Goal: Task Accomplishment & Management: Manage account settings

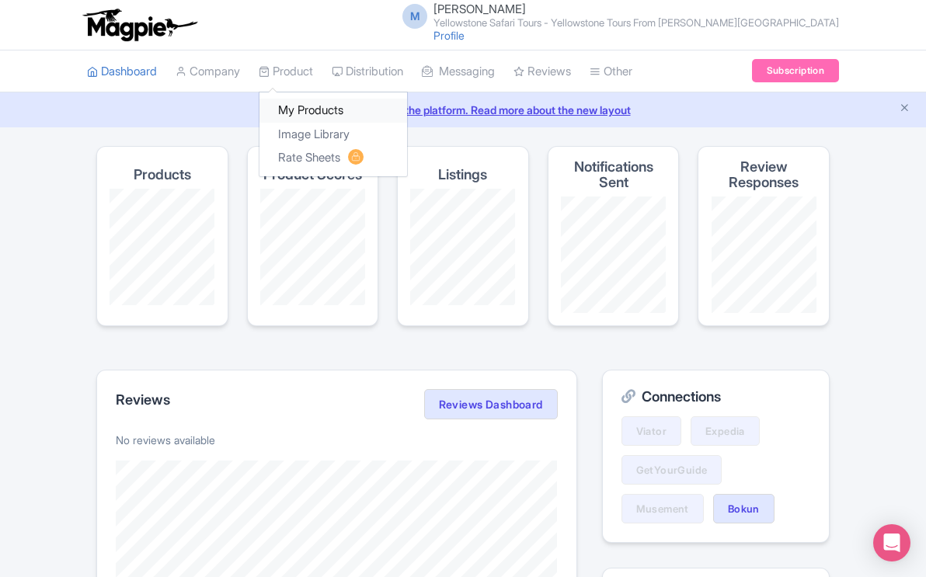
click at [322, 109] on link "My Products" at bounding box center [333, 111] width 148 height 24
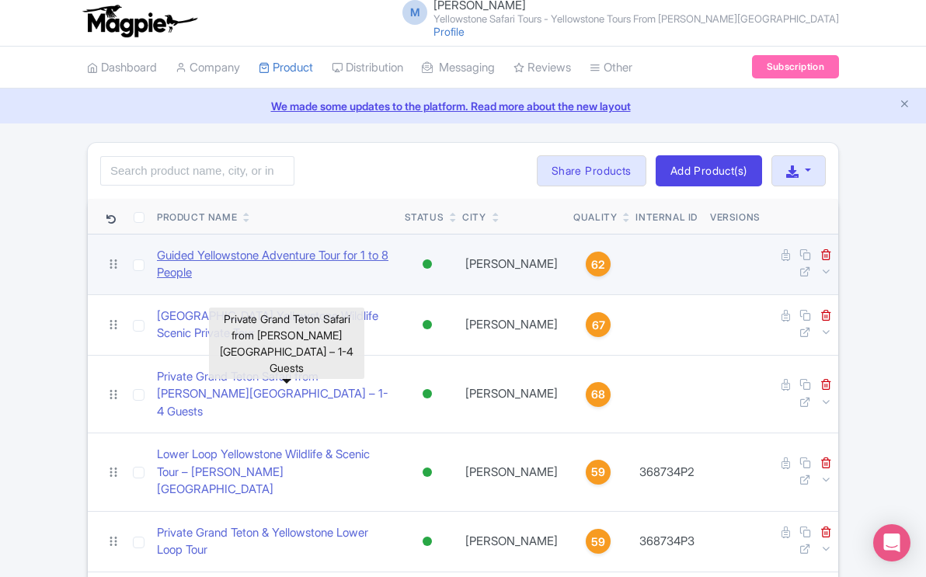
scroll to position [455, 0]
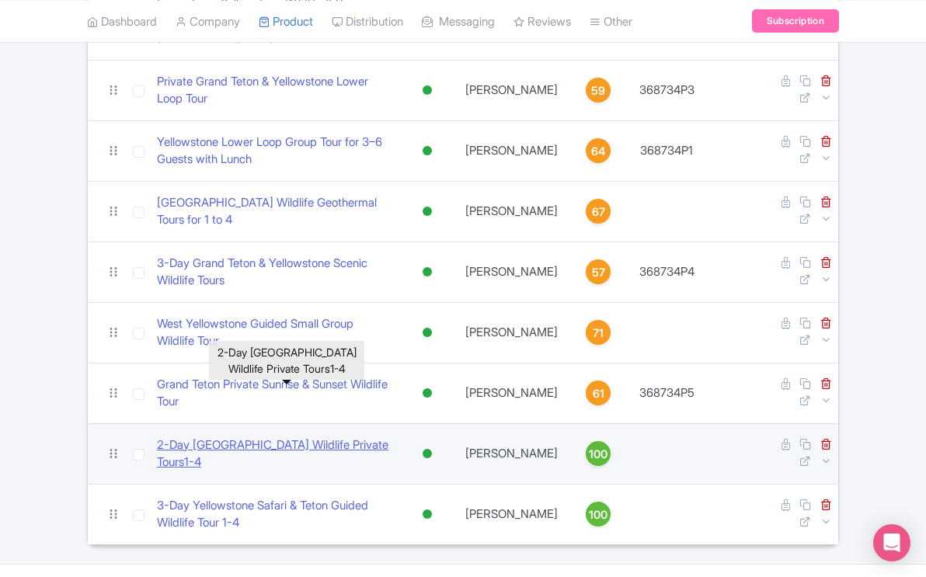
click at [329, 436] on link "2-Day [GEOGRAPHIC_DATA] Wildlife Private Tours1-4" at bounding box center [274, 453] width 235 height 35
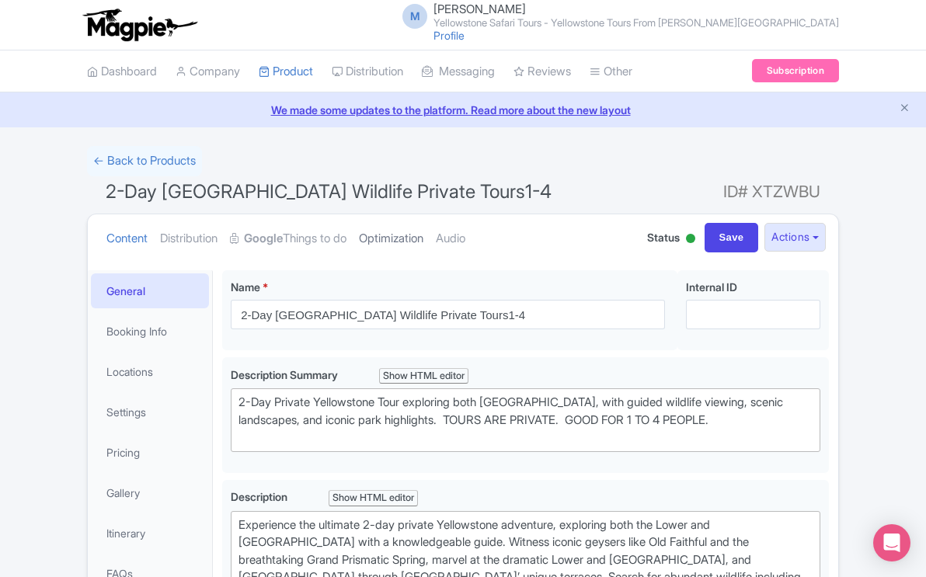
click at [416, 238] on link "Optimization" at bounding box center [391, 238] width 64 height 49
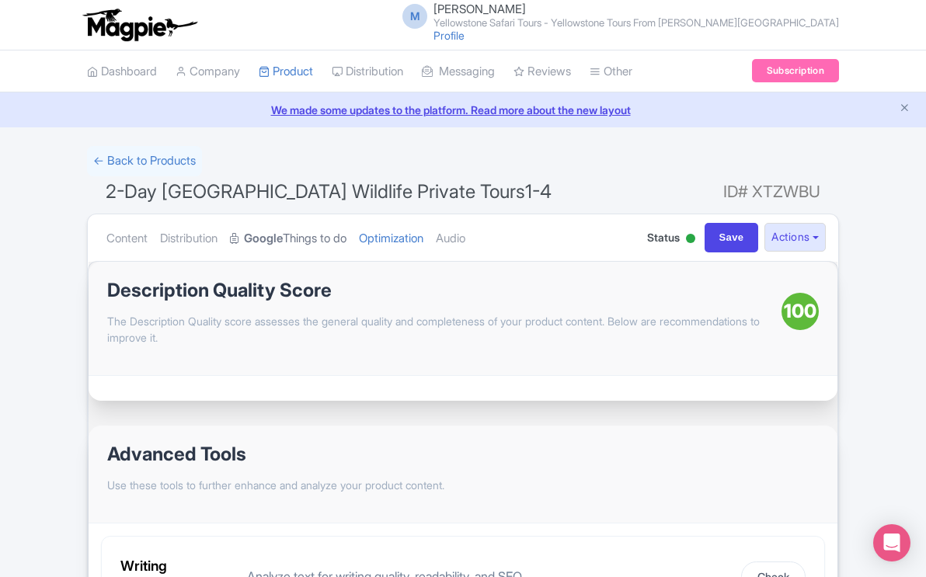
click at [326, 237] on link "Google Things to do" at bounding box center [288, 238] width 116 height 49
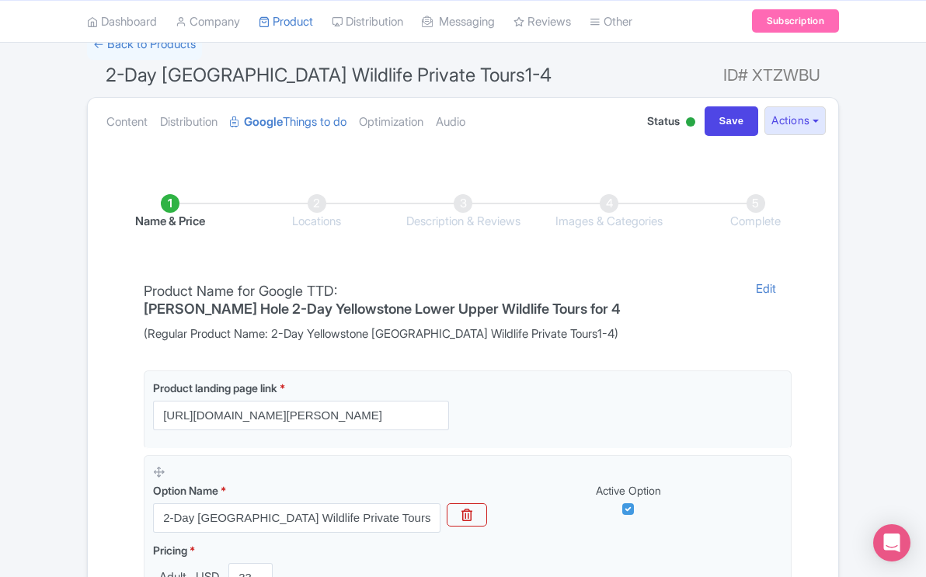
scroll to position [84, 0]
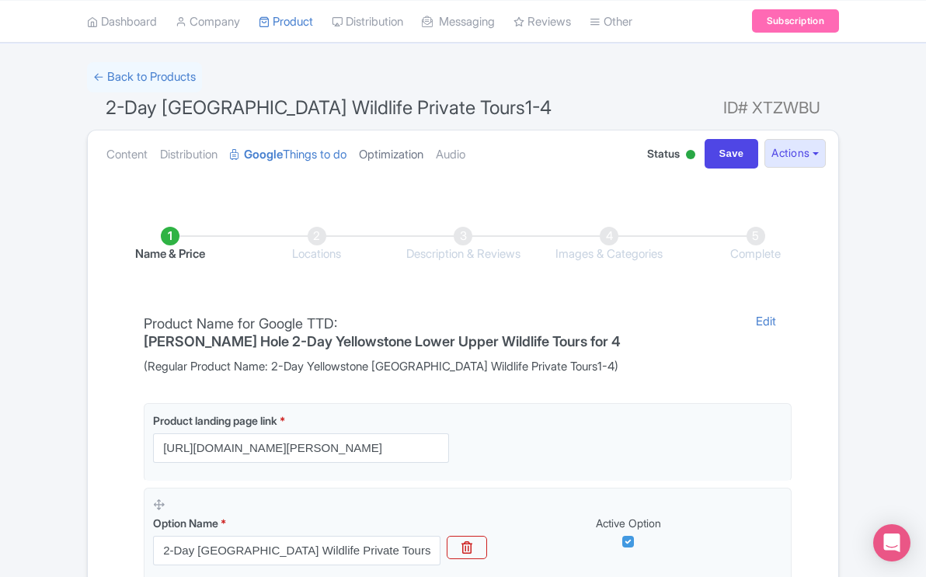
click at [421, 155] on link "Optimization" at bounding box center [391, 154] width 64 height 49
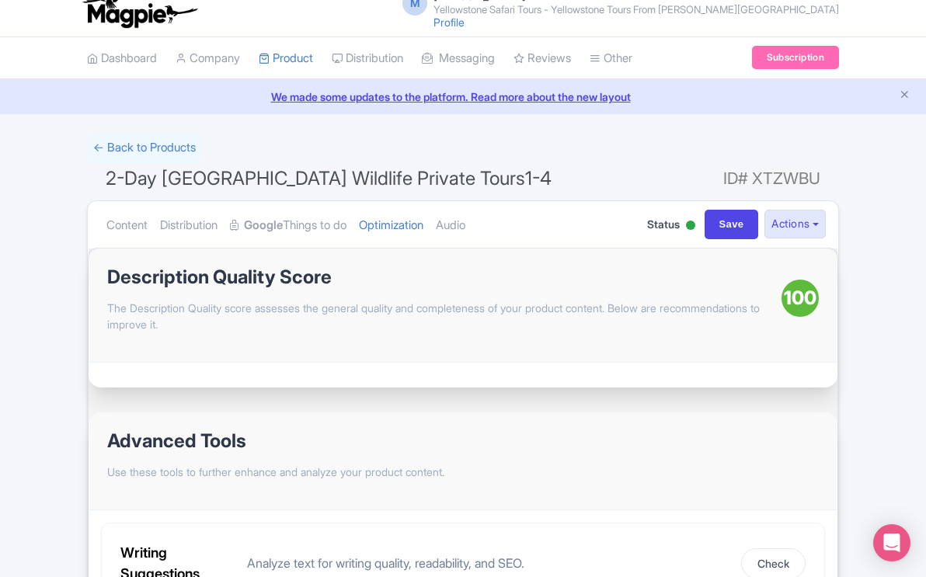
scroll to position [0, 0]
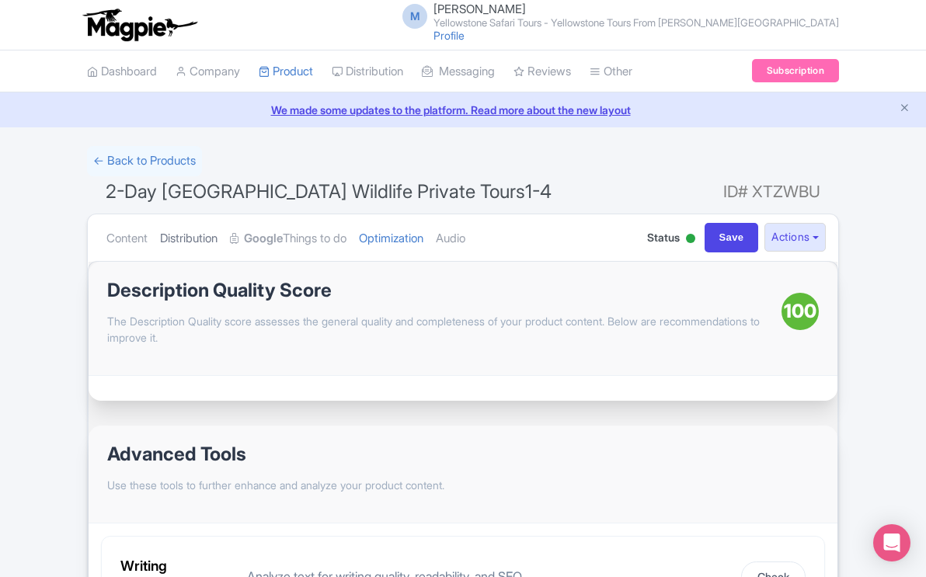
click at [199, 238] on link "Distribution" at bounding box center [188, 238] width 57 height 49
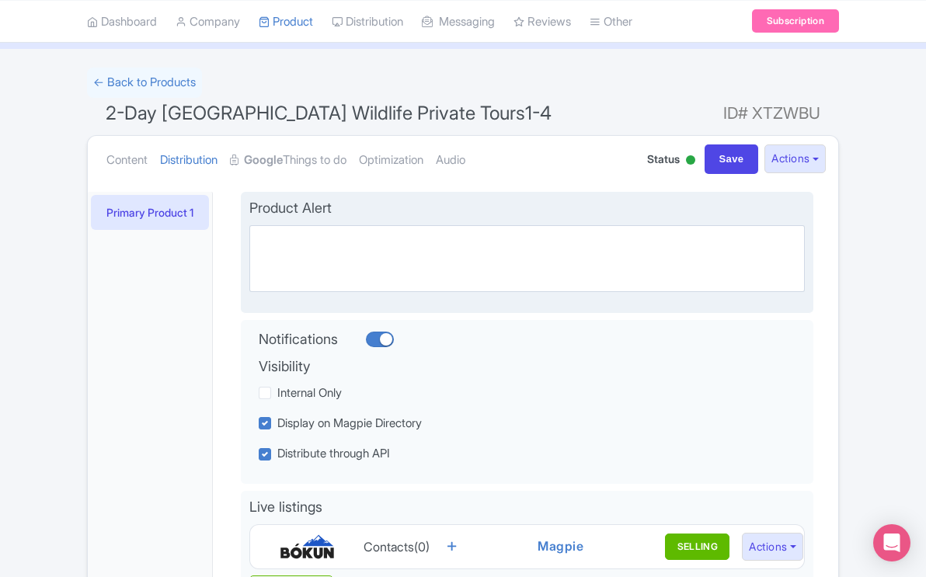
scroll to position [68, 0]
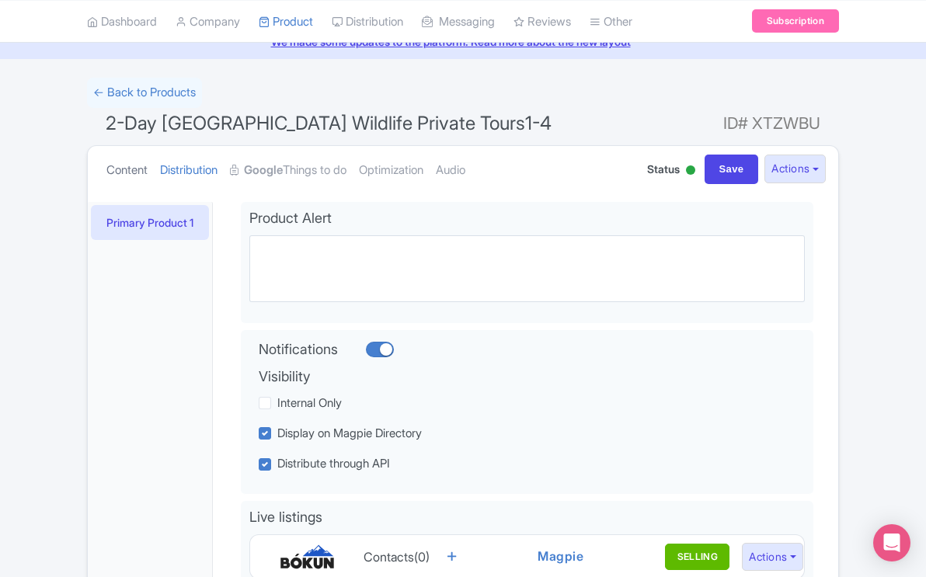
click at [119, 169] on link "Content" at bounding box center [126, 170] width 41 height 49
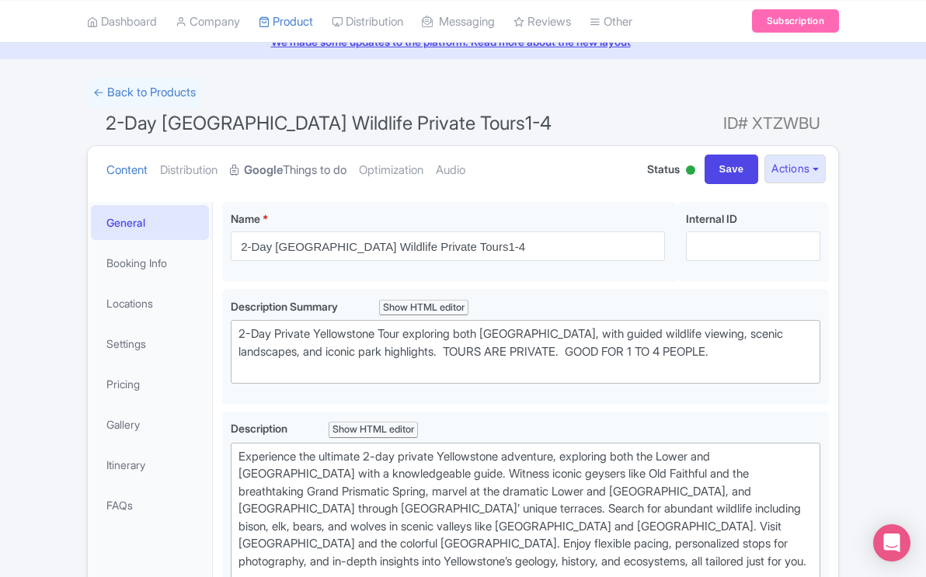
click at [326, 172] on link "Google Things to do" at bounding box center [288, 170] width 116 height 49
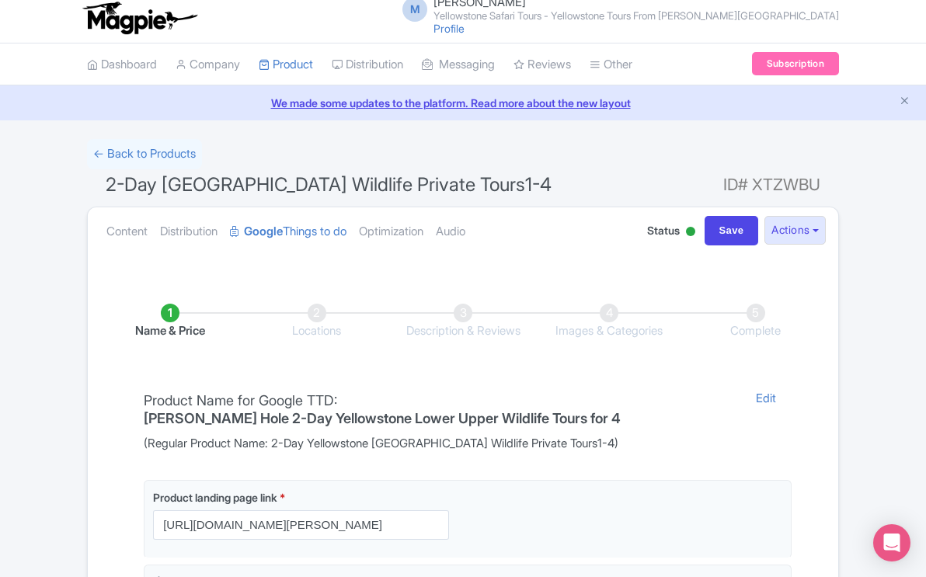
scroll to position [11, 0]
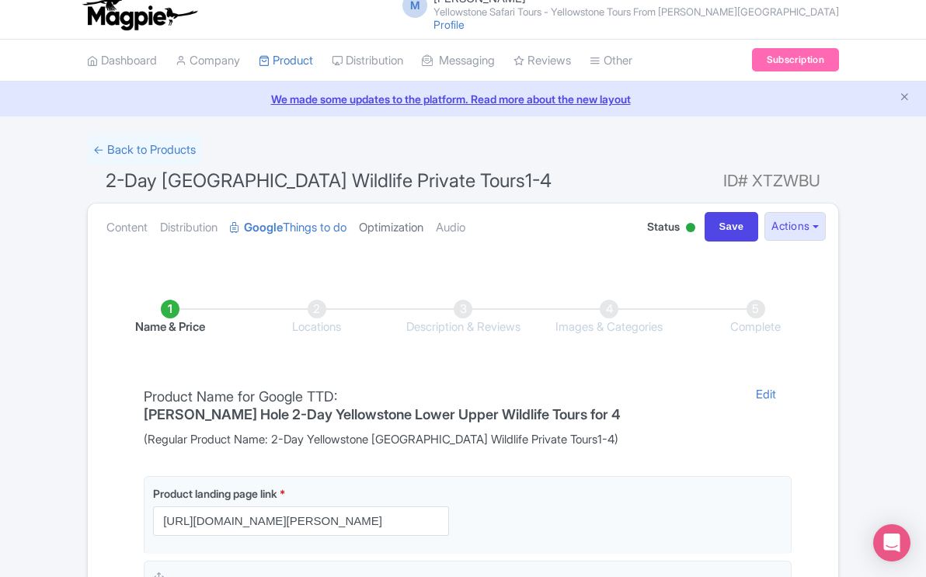
click at [422, 224] on link "Optimization" at bounding box center [391, 227] width 64 height 49
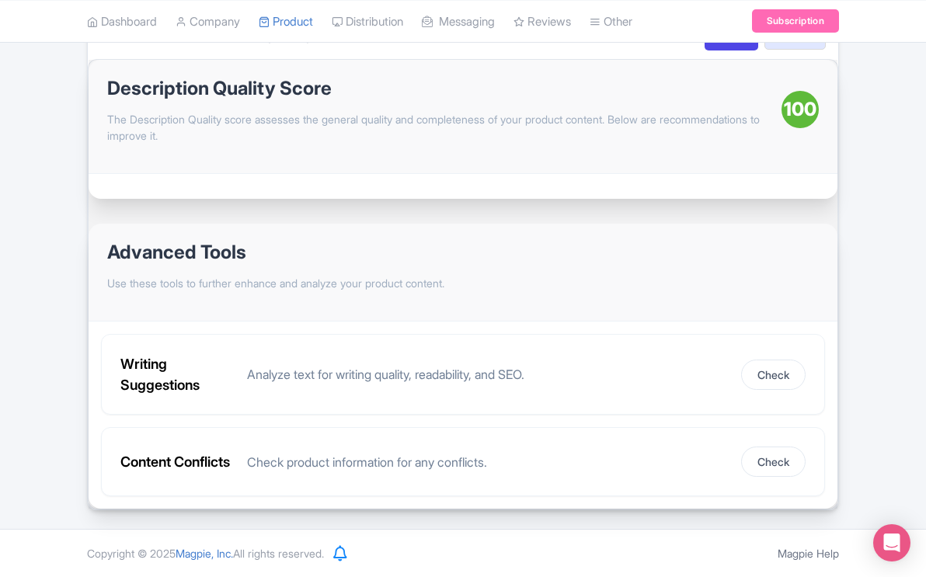
scroll to position [0, 0]
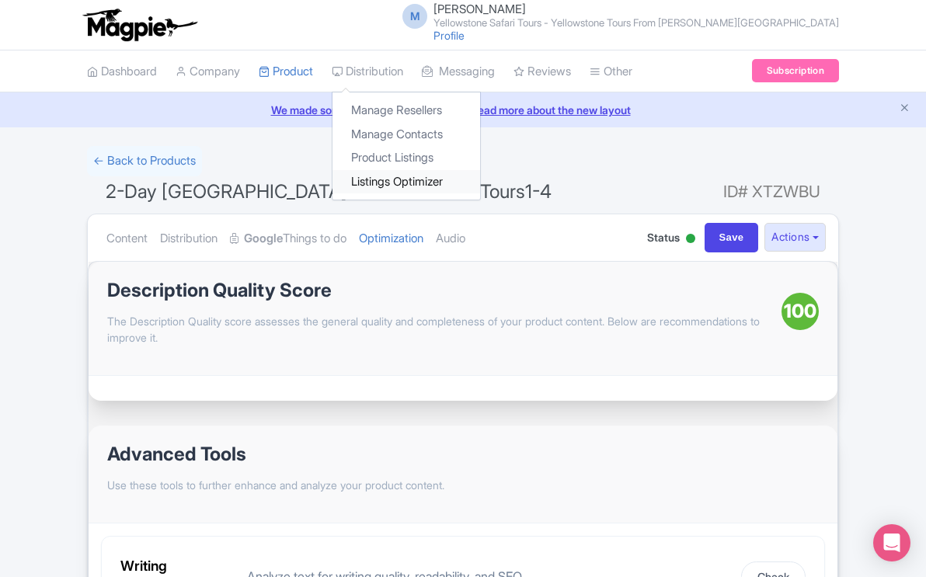
click at [396, 182] on link "Listings Optimizer" at bounding box center [406, 182] width 148 height 24
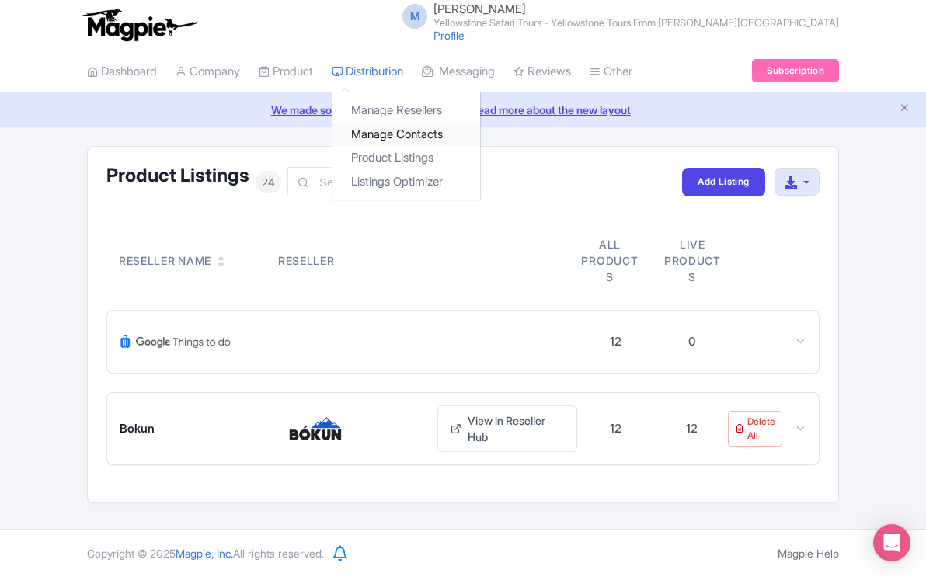
click at [380, 137] on link "Manage Contacts" at bounding box center [406, 135] width 148 height 24
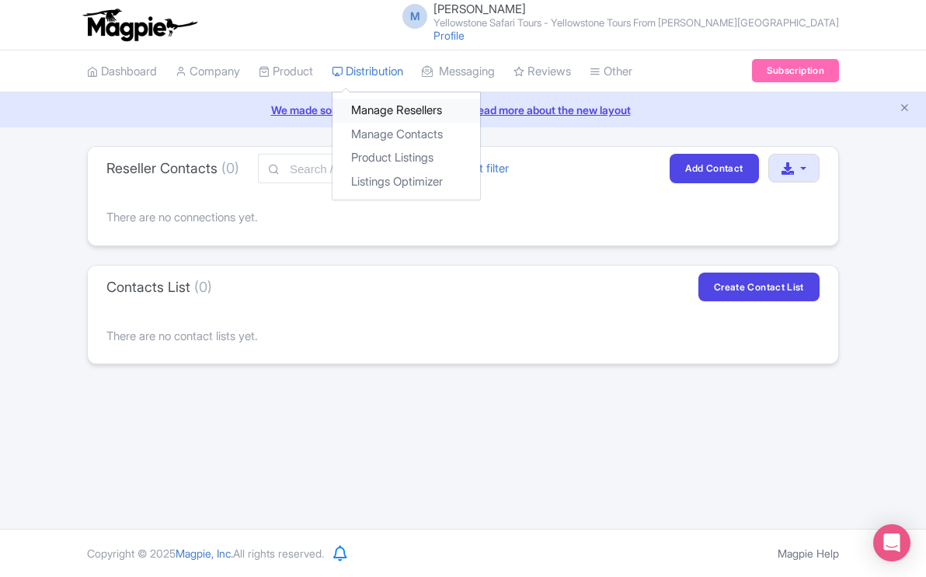
click at [400, 105] on link "Manage Resellers" at bounding box center [406, 111] width 148 height 24
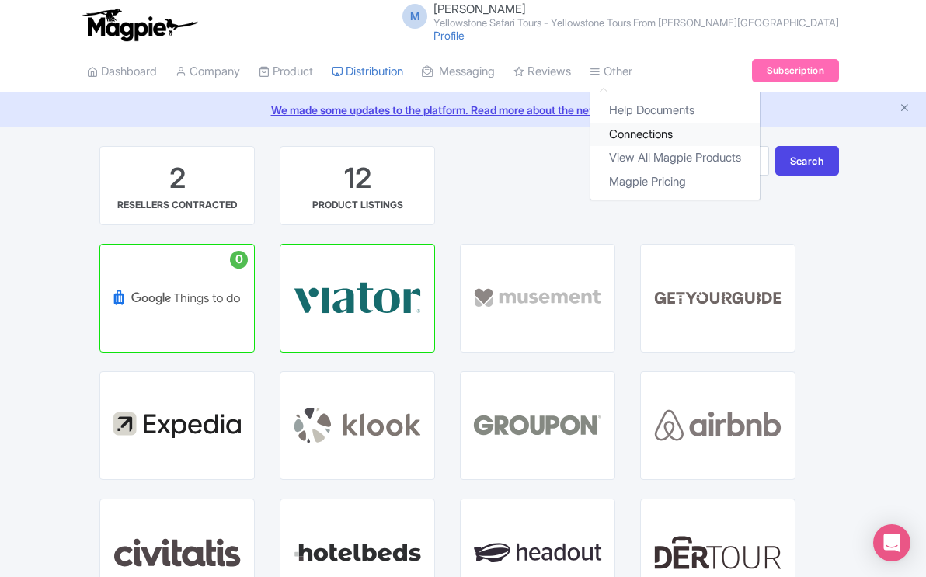
click at [645, 134] on link "Connections" at bounding box center [674, 135] width 169 height 24
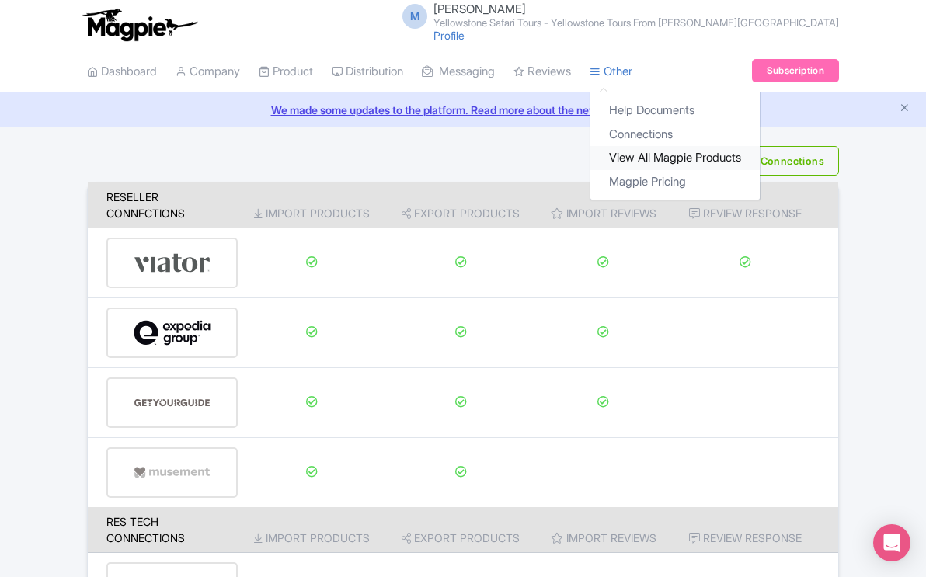
click at [645, 160] on link "View All Magpie Products" at bounding box center [674, 158] width 169 height 24
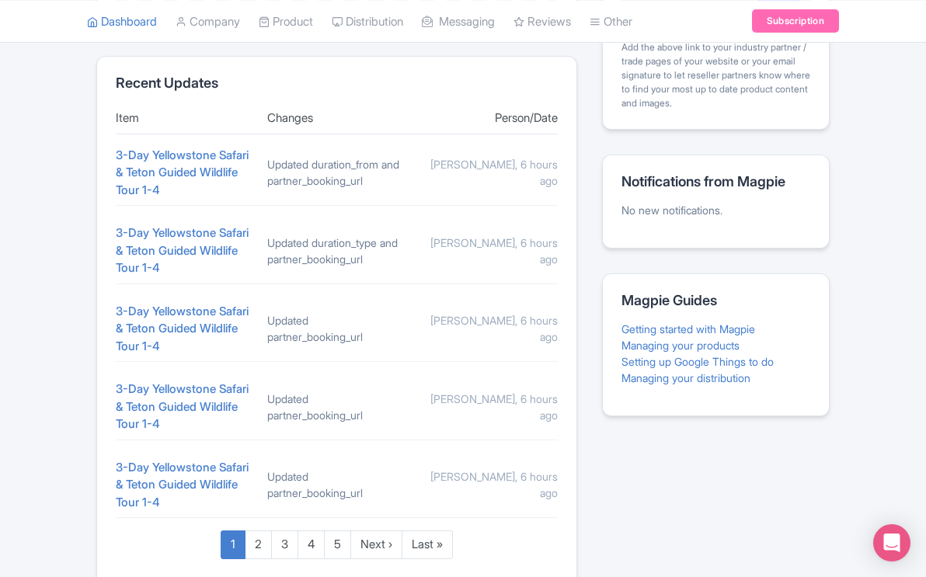
scroll to position [723, 0]
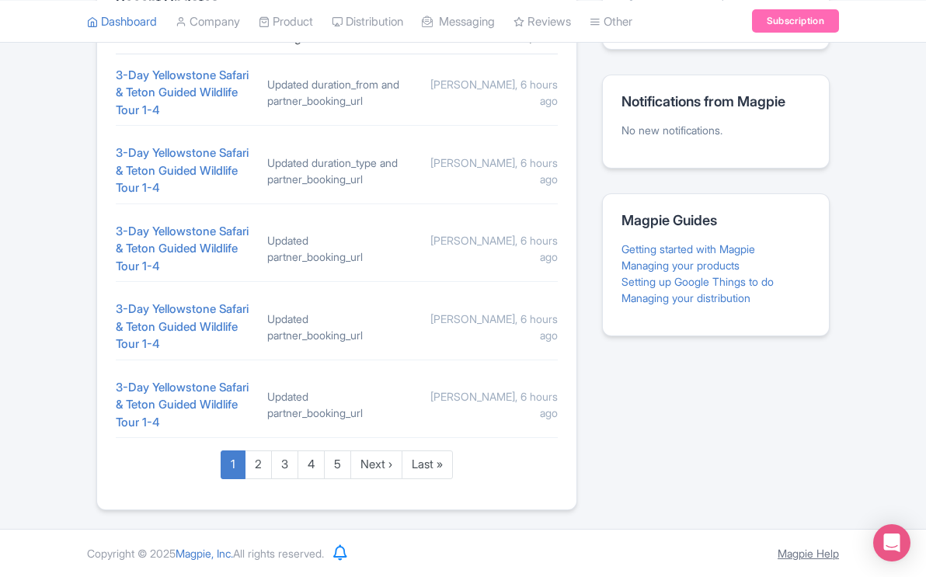
click at [799, 554] on link "Magpie Help" at bounding box center [807, 553] width 61 height 13
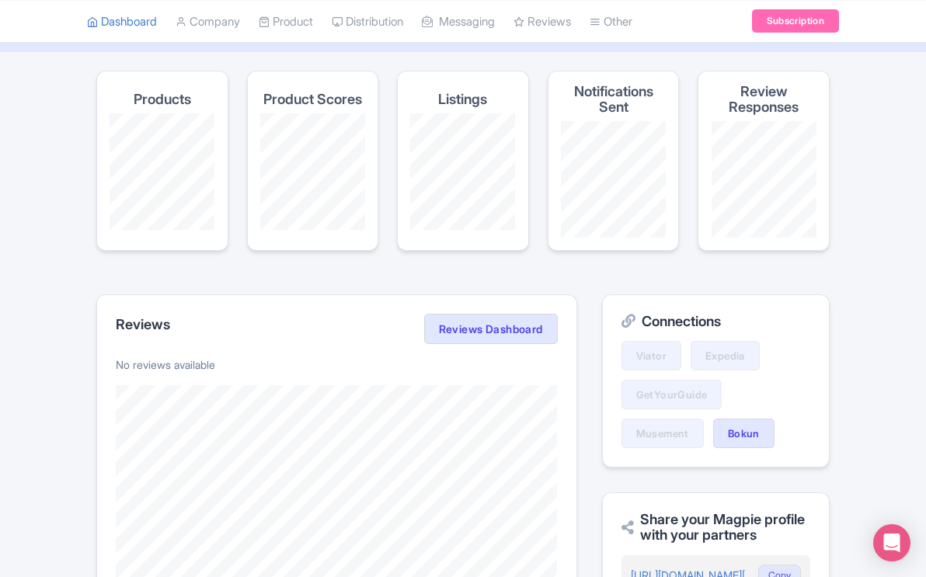
scroll to position [0, 0]
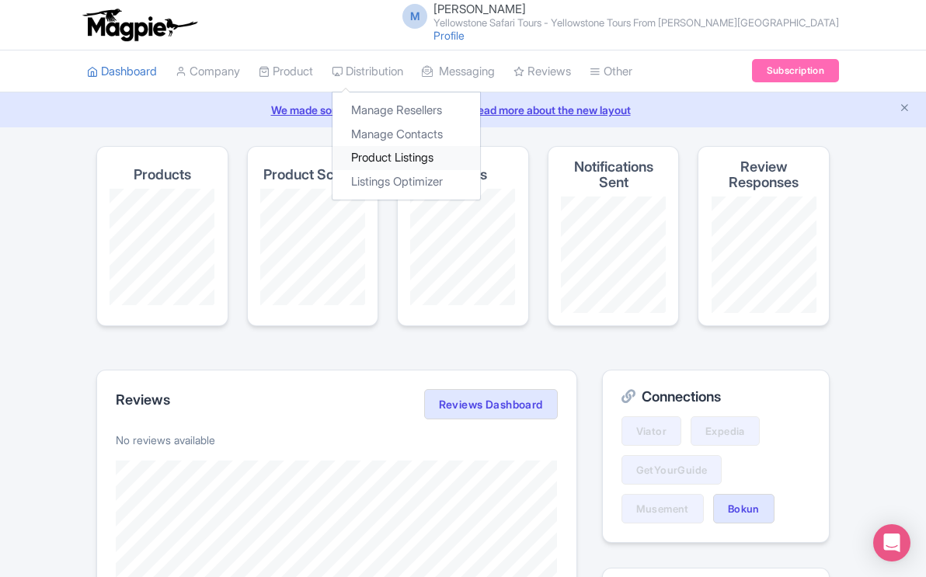
click at [387, 158] on link "Product Listings" at bounding box center [406, 158] width 148 height 24
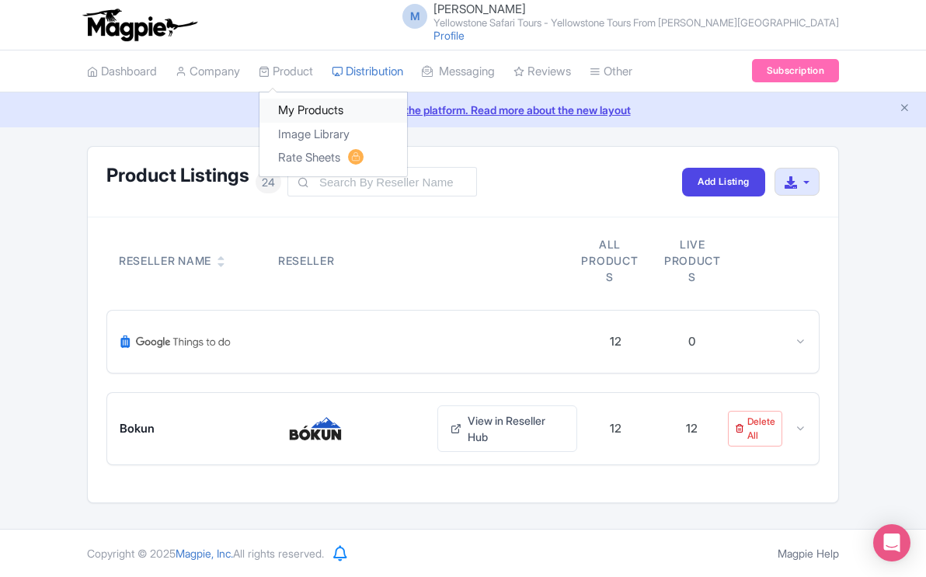
click at [317, 110] on link "My Products" at bounding box center [333, 111] width 148 height 24
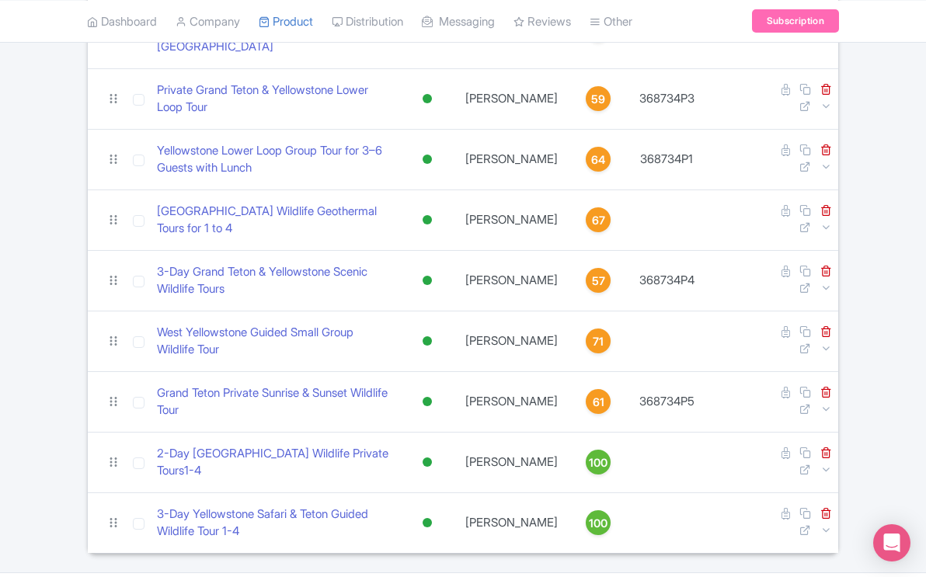
scroll to position [455, 0]
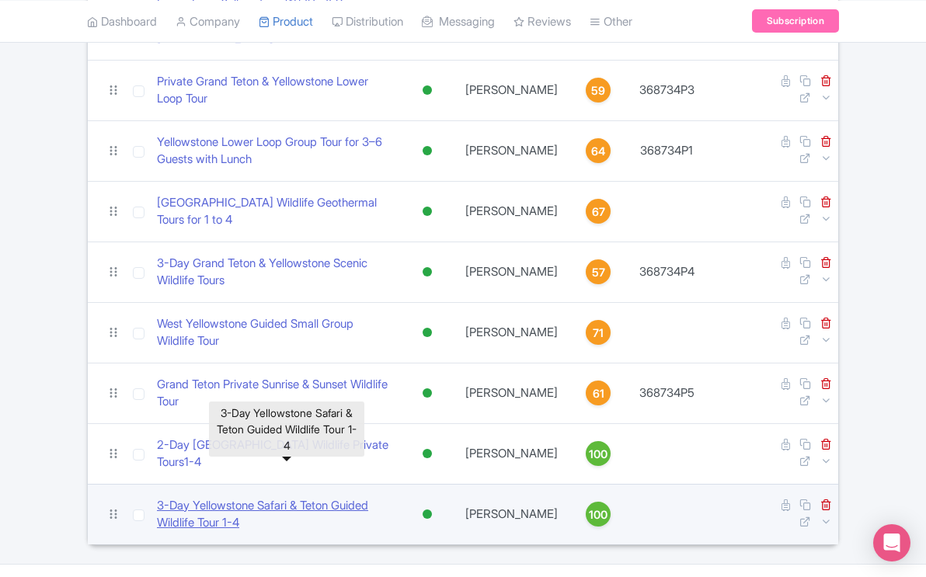
click at [379, 497] on link "​3-Day Yellowstone Safari & Teton Guided Wildlife Tour 1-4" at bounding box center [274, 514] width 235 height 35
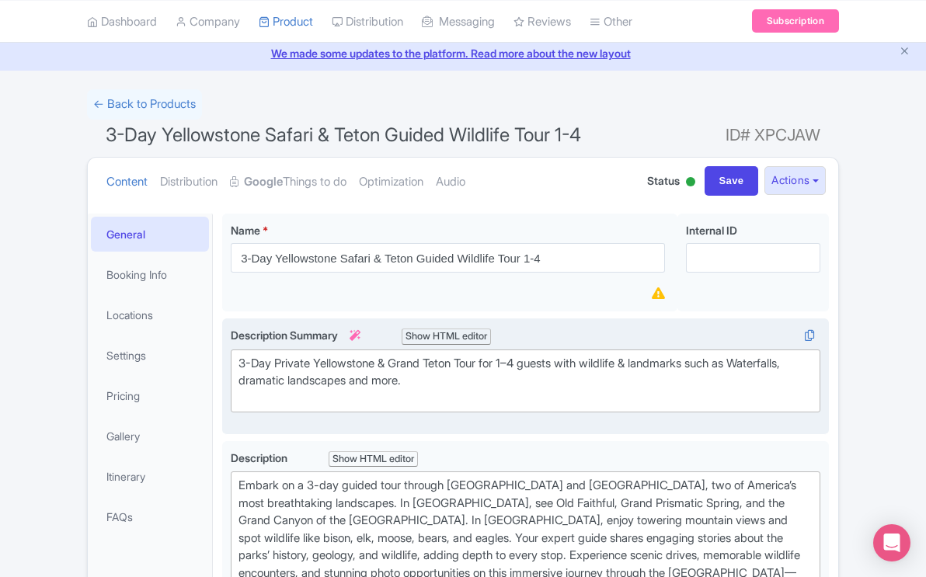
scroll to position [61, 0]
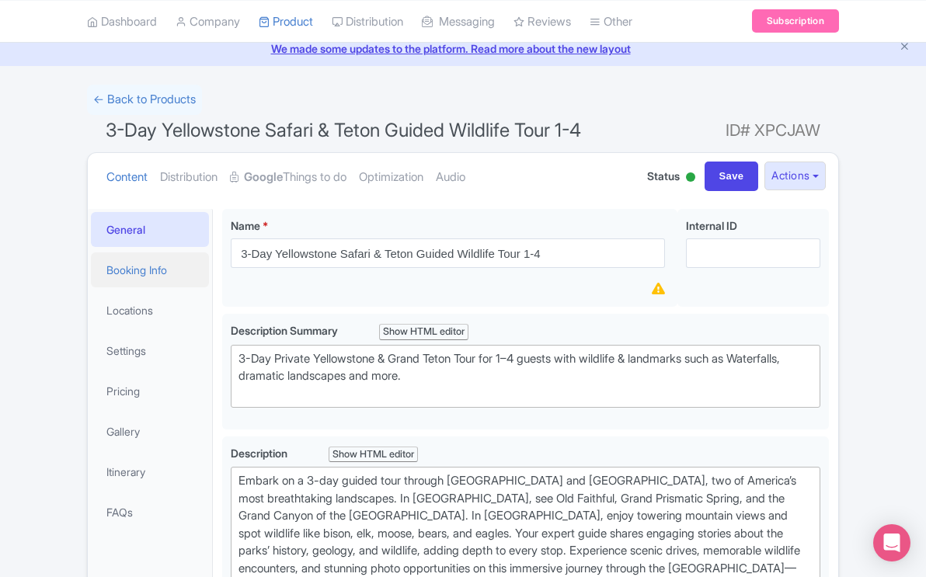
click at [162, 271] on link "Booking Info" at bounding box center [150, 269] width 118 height 35
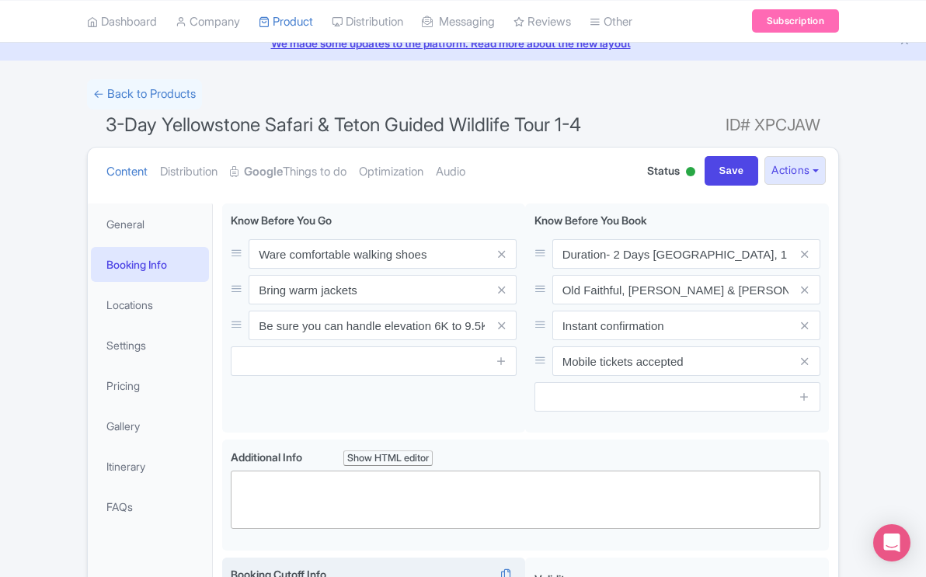
scroll to position [57, 0]
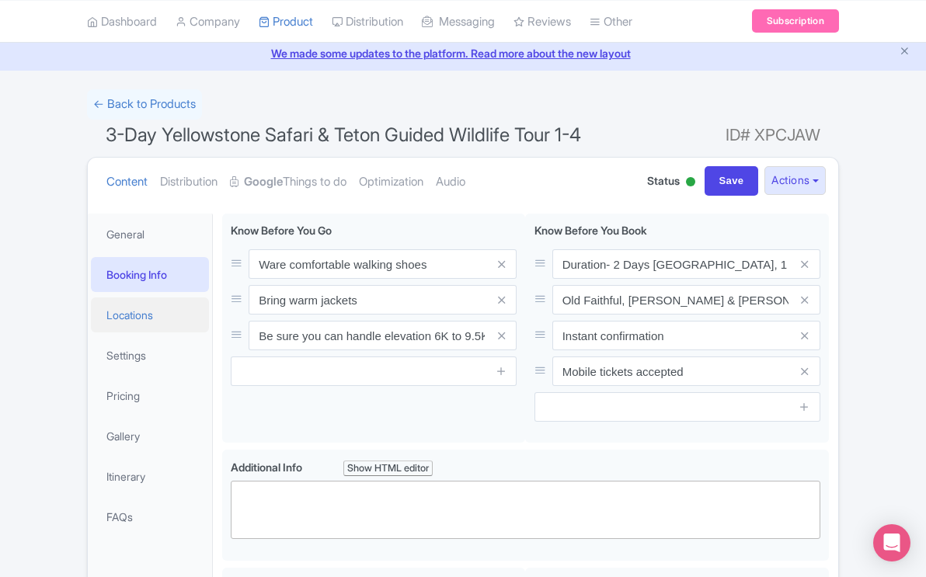
click at [138, 313] on link "Locations" at bounding box center [150, 314] width 118 height 35
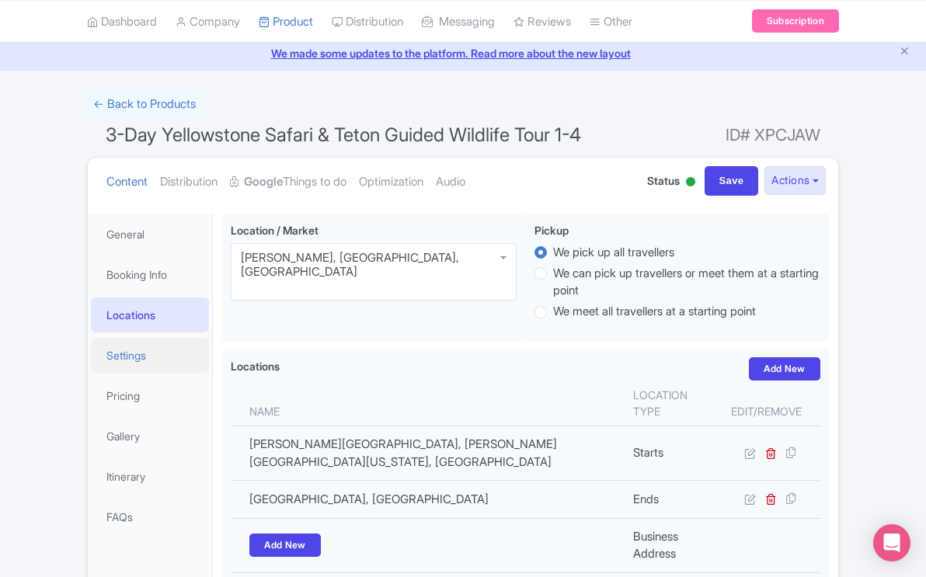
click at [136, 360] on link "Settings" at bounding box center [150, 355] width 118 height 35
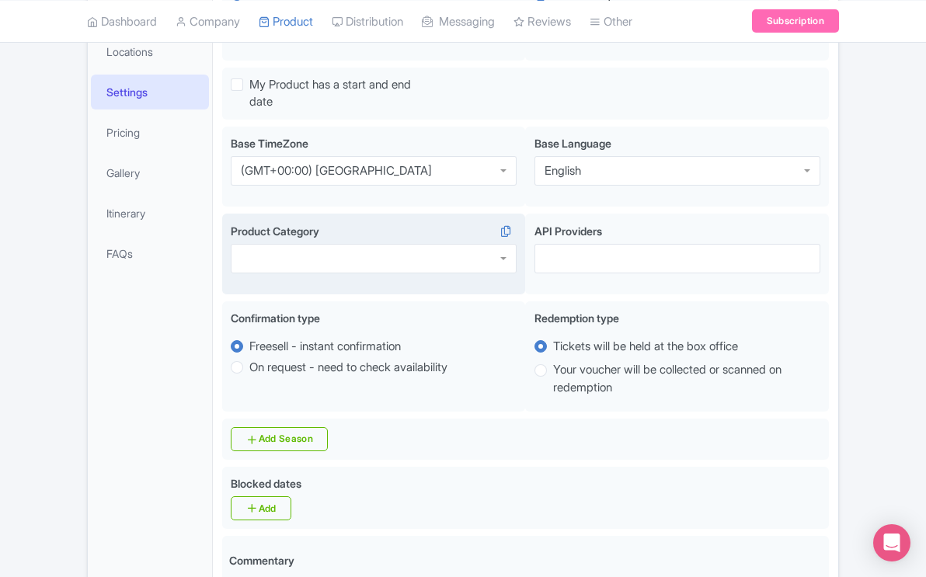
scroll to position [0, 0]
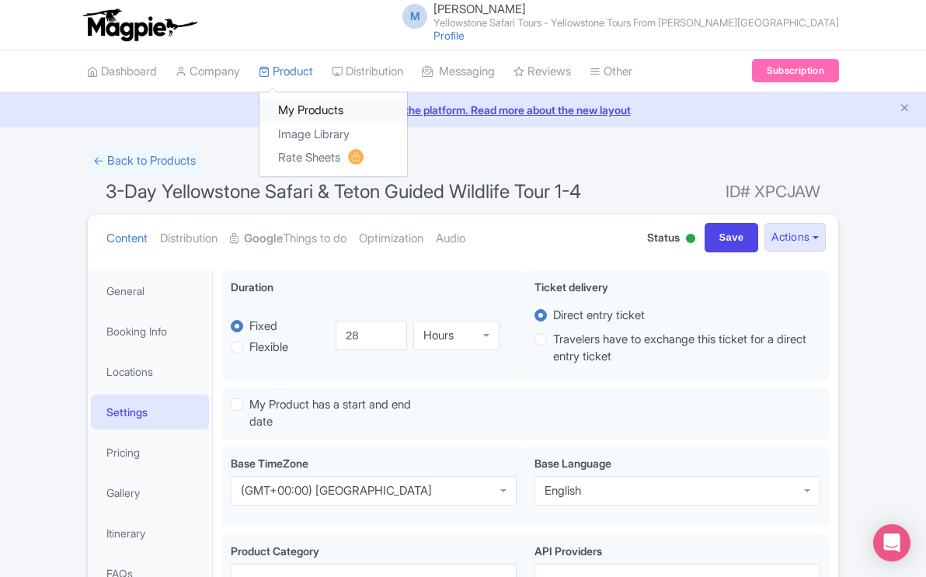
click at [299, 108] on link "My Products" at bounding box center [333, 111] width 148 height 24
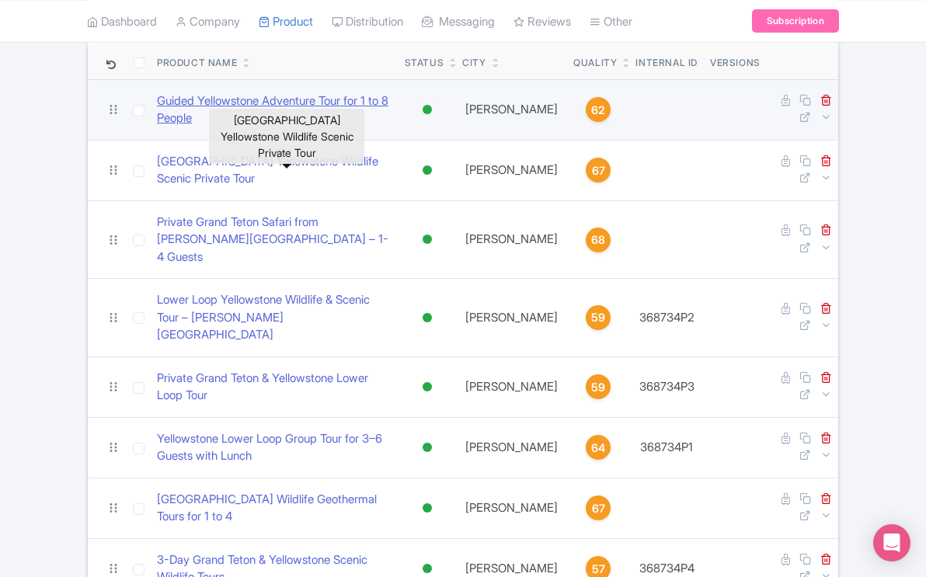
scroll to position [455, 0]
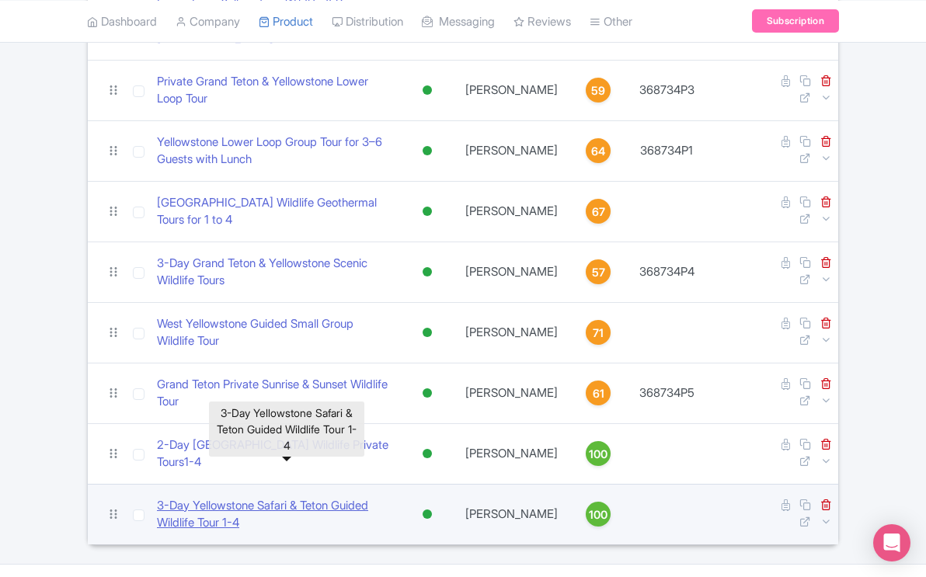
click at [336, 497] on link "​3-Day Yellowstone Safari & Teton Guided Wildlife Tour 1-4" at bounding box center [274, 514] width 235 height 35
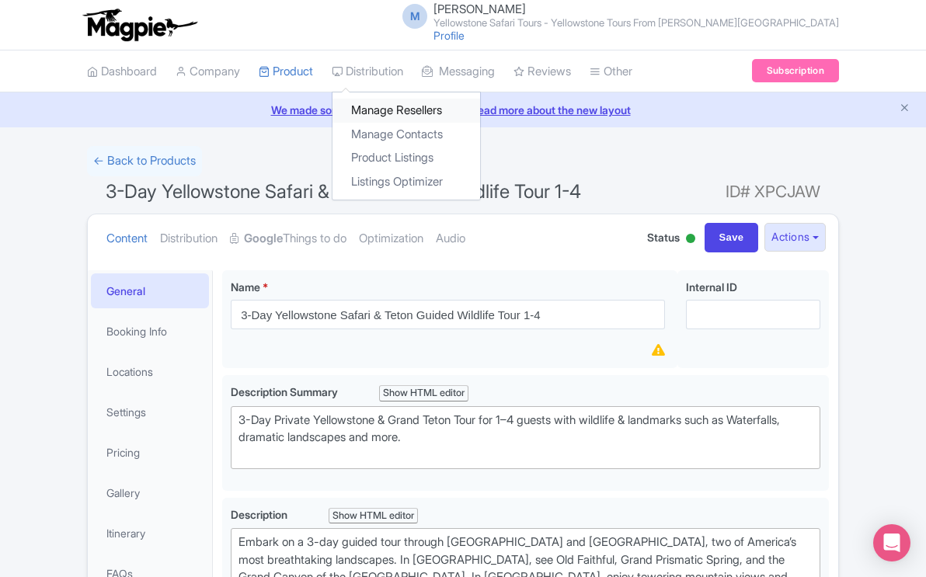
click at [389, 107] on link "Manage Resellers" at bounding box center [406, 111] width 148 height 24
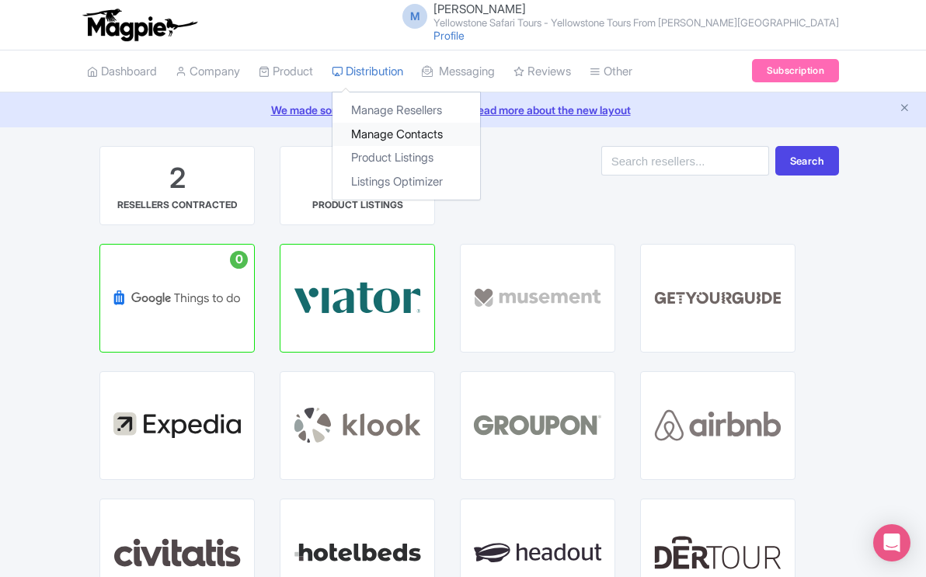
click at [381, 136] on link "Manage Contacts" at bounding box center [406, 135] width 148 height 24
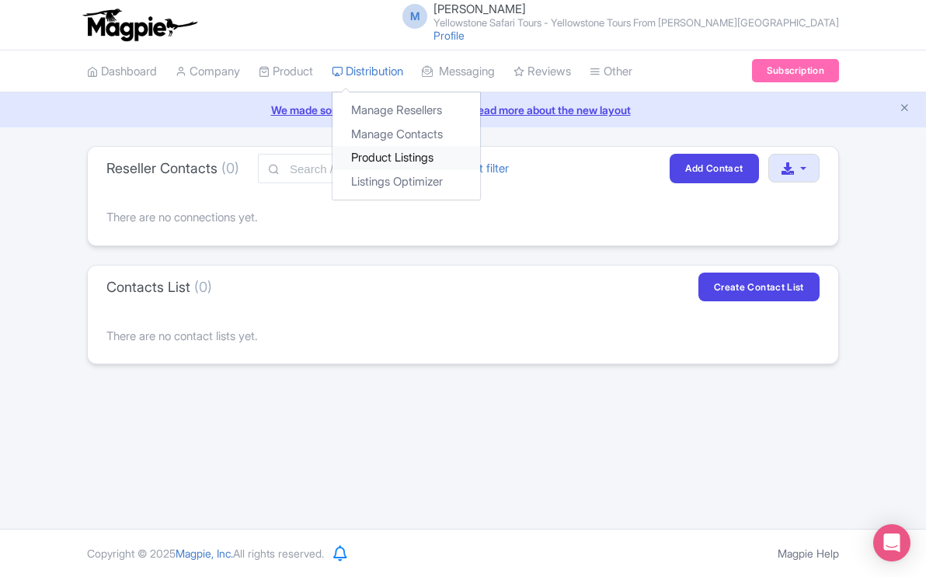
click at [390, 158] on link "Product Listings" at bounding box center [406, 158] width 148 height 24
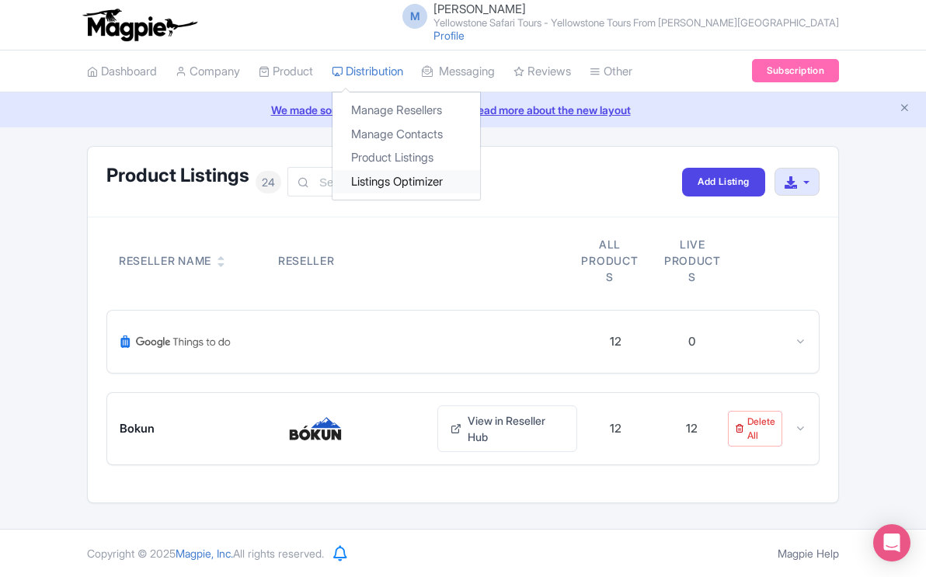
click at [389, 179] on link "Listings Optimizer" at bounding box center [406, 182] width 148 height 24
